Goal: Book appointment/travel/reservation

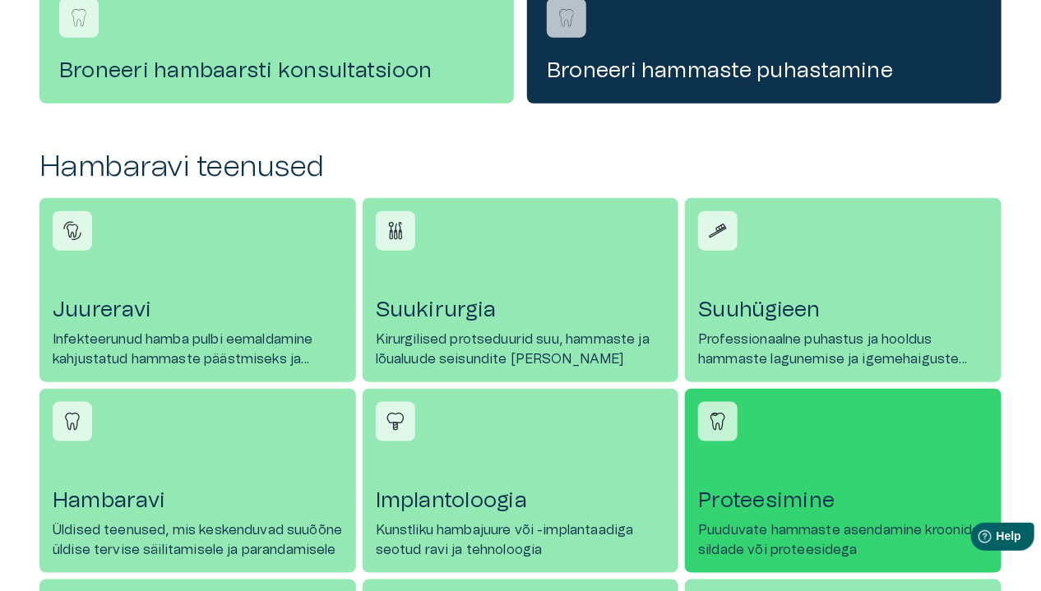
scroll to position [658, 0]
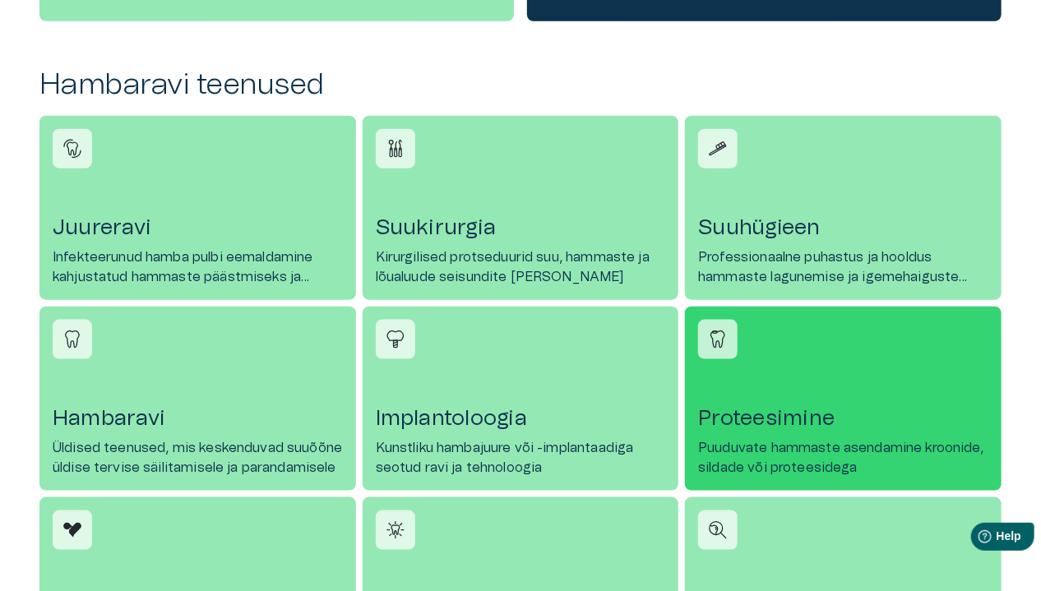
click at [766, 417] on h4 "Proteesimine" at bounding box center [843, 418] width 290 height 26
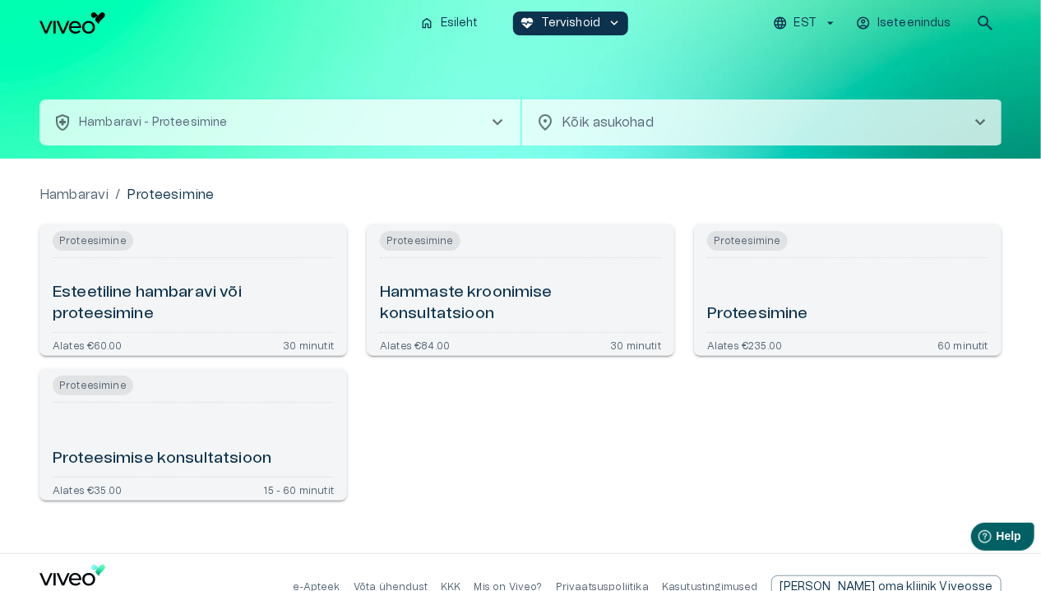
click at [749, 311] on h6 "Proteesimine" at bounding box center [757, 314] width 101 height 22
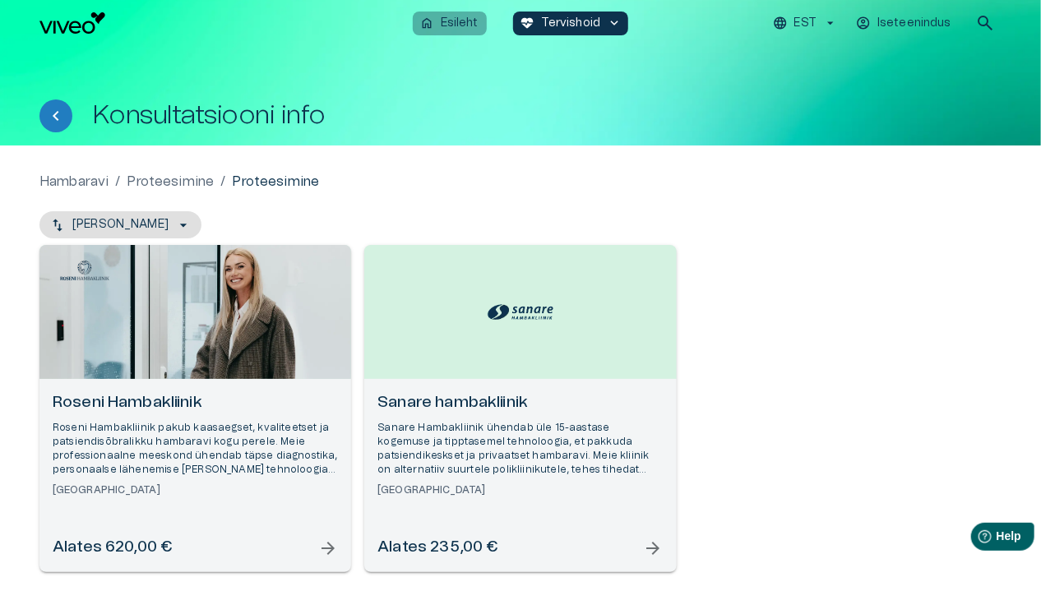
click at [461, 25] on p "Esileht" at bounding box center [460, 23] width 38 height 17
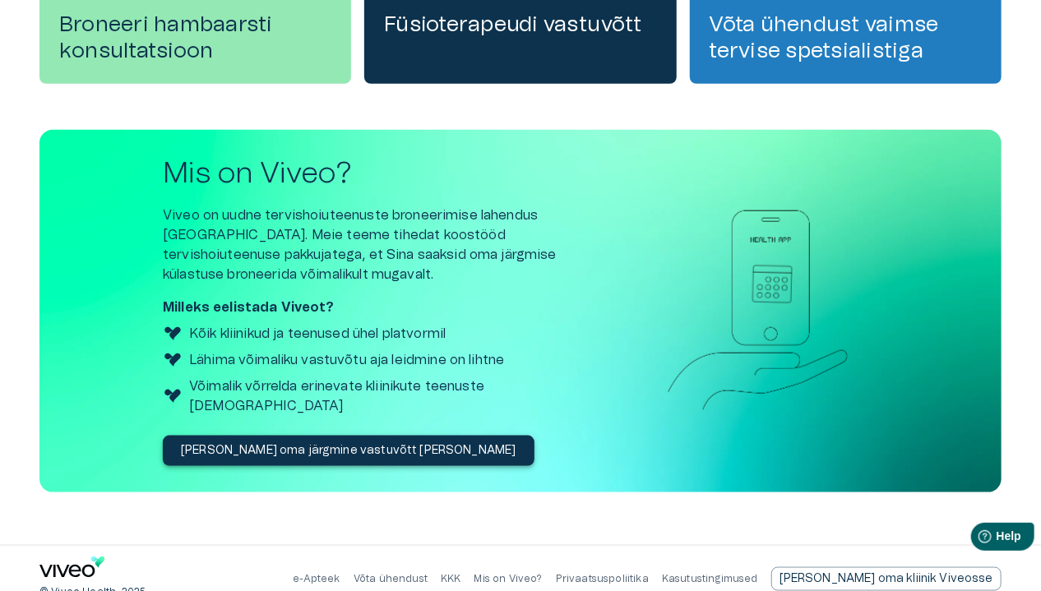
scroll to position [622, 0]
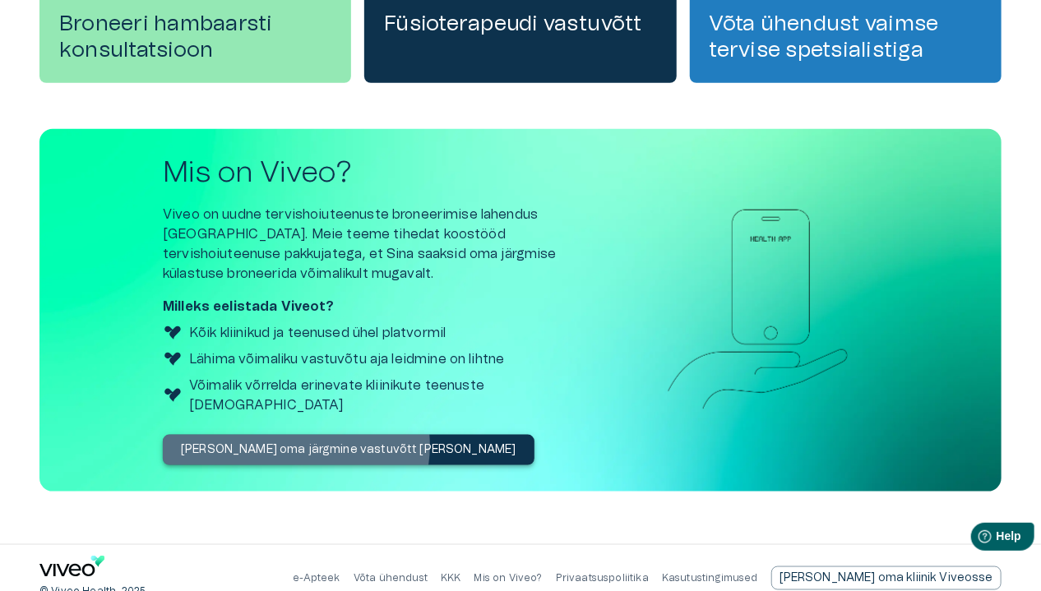
click at [295, 441] on p "[PERSON_NAME] oma järgmine vastuvõtt [PERSON_NAME]" at bounding box center [348, 449] width 335 height 17
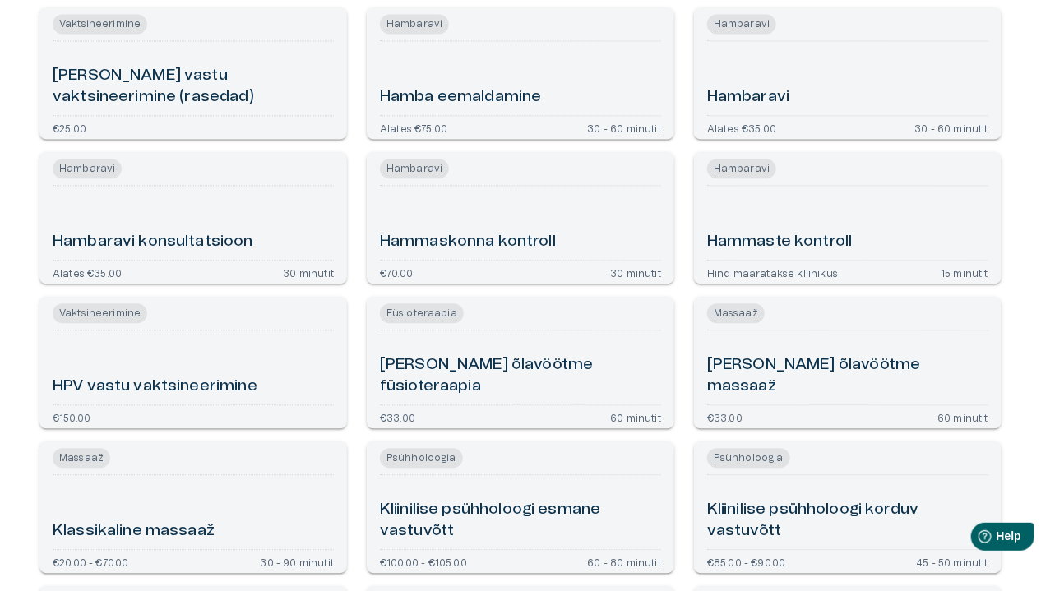
scroll to position [1398, 0]
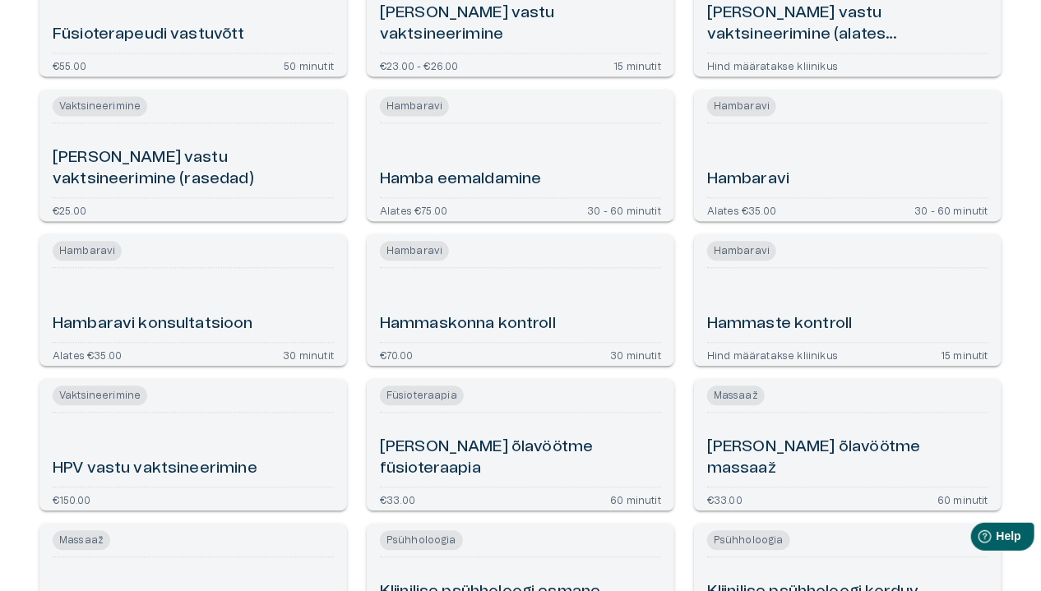
click at [744, 173] on h6 "Hambaravi" at bounding box center [748, 180] width 82 height 22
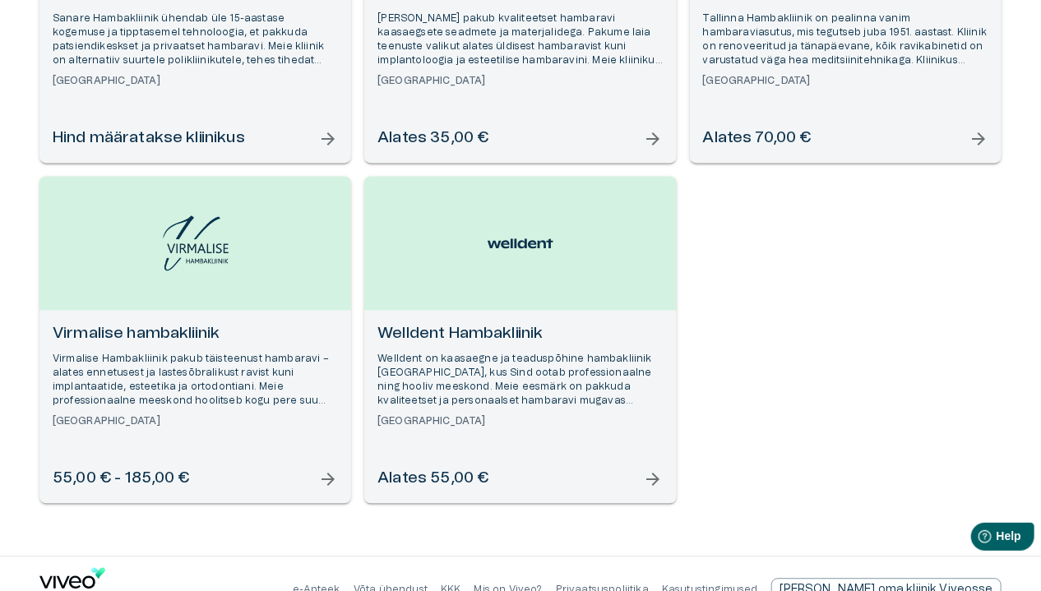
scroll to position [1462, 0]
